Goal: Find specific page/section: Find specific page/section

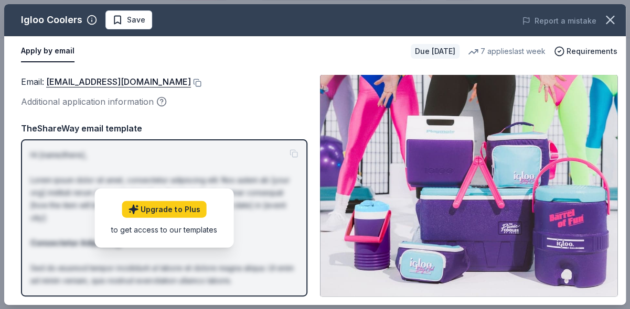
scroll to position [281, 0]
click at [106, 81] on link "donations@igloocorp.com" at bounding box center [118, 82] width 145 height 14
click at [191, 82] on button at bounding box center [196, 83] width 10 height 8
click at [54, 51] on button "Apply by email" at bounding box center [47, 51] width 53 height 22
click at [608, 20] on icon "button" at bounding box center [610, 20] width 15 height 15
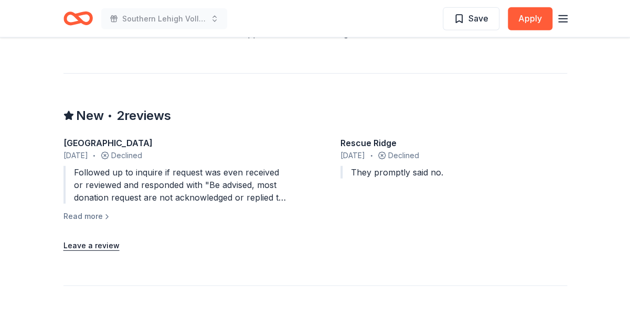
scroll to position [874, 0]
click at [79, 215] on button "Read more" at bounding box center [87, 215] width 48 height 13
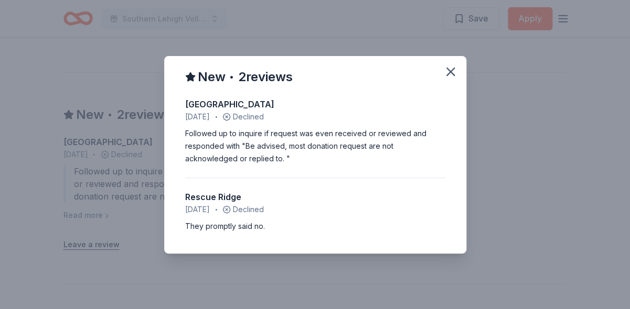
drag, startPoint x: 320, startPoint y: 185, endPoint x: 283, endPoint y: 177, distance: 37.4
click at [283, 177] on div "Wellington Elementary School July 2024 • Declined Followed up to inquire if req…" at bounding box center [315, 158] width 260 height 147
click at [447, 71] on icon "button" at bounding box center [450, 72] width 15 height 15
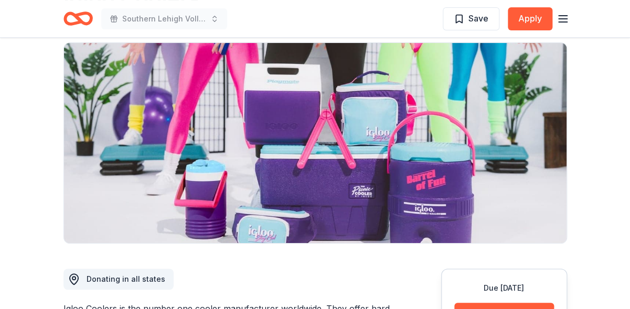
scroll to position [0, 0]
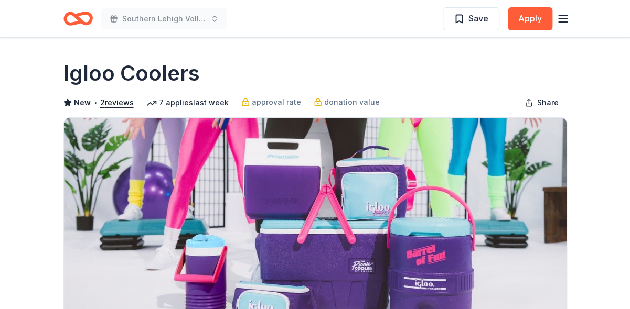
click at [81, 21] on icon "Home" at bounding box center [82, 18] width 16 height 10
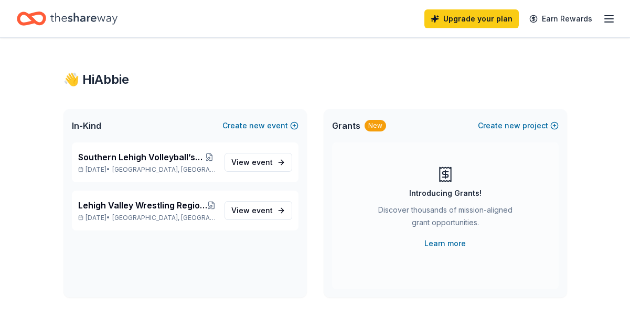
scroll to position [21, 0]
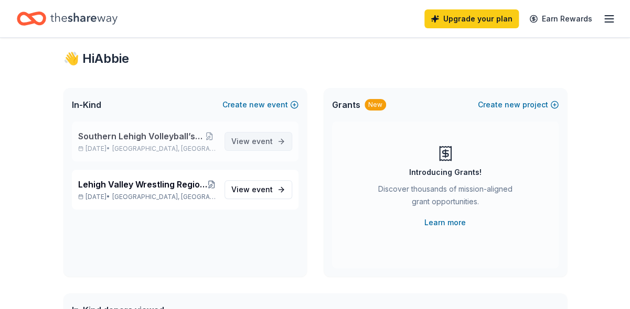
click at [263, 138] on span "event" at bounding box center [262, 141] width 21 height 9
